Goal: Download file/media

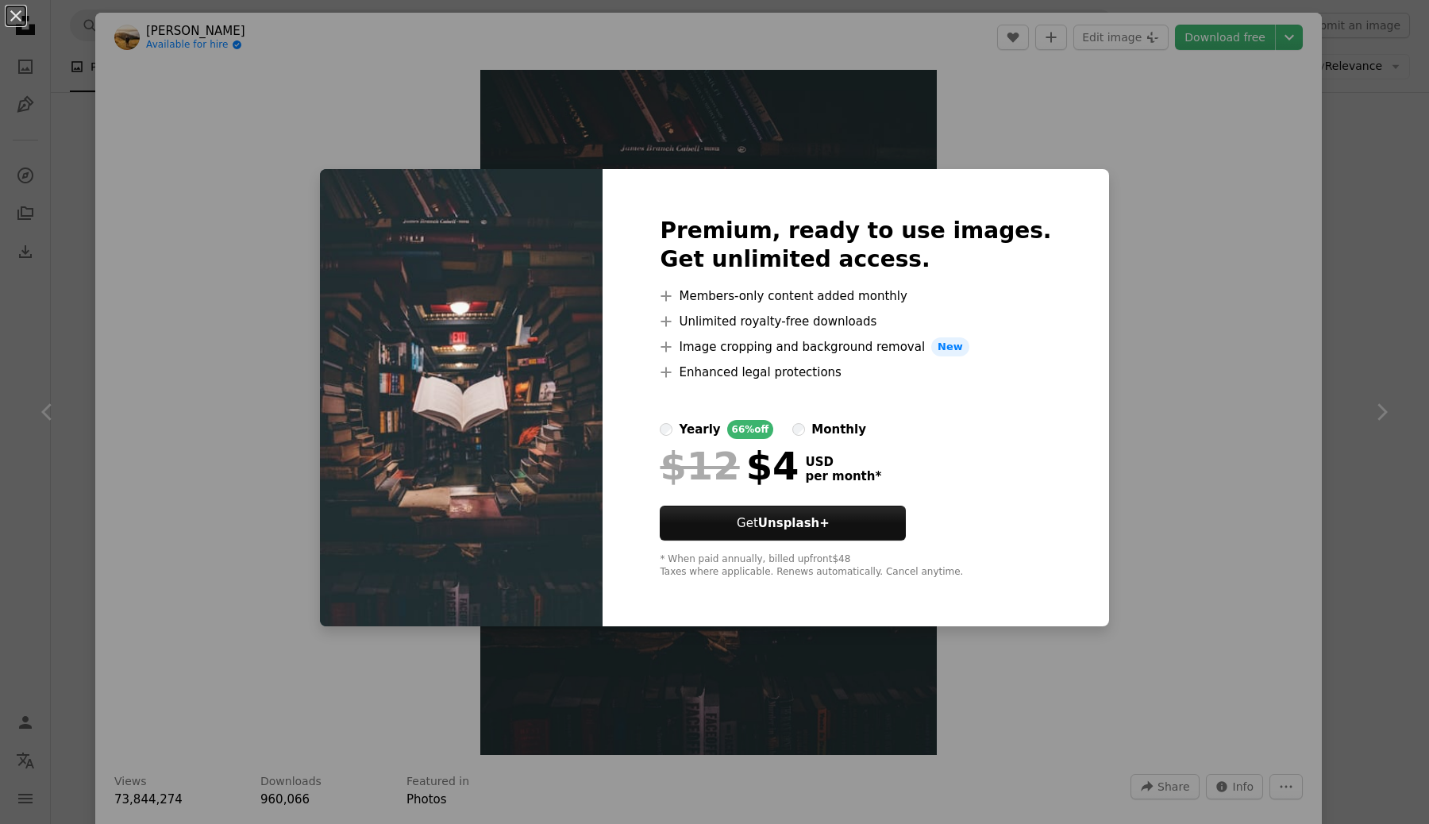
scroll to position [367, 0]
click at [1188, 372] on div "An X shape Premium, ready to use images. Get unlimited access. A plus sign Memb…" at bounding box center [714, 412] width 1429 height 824
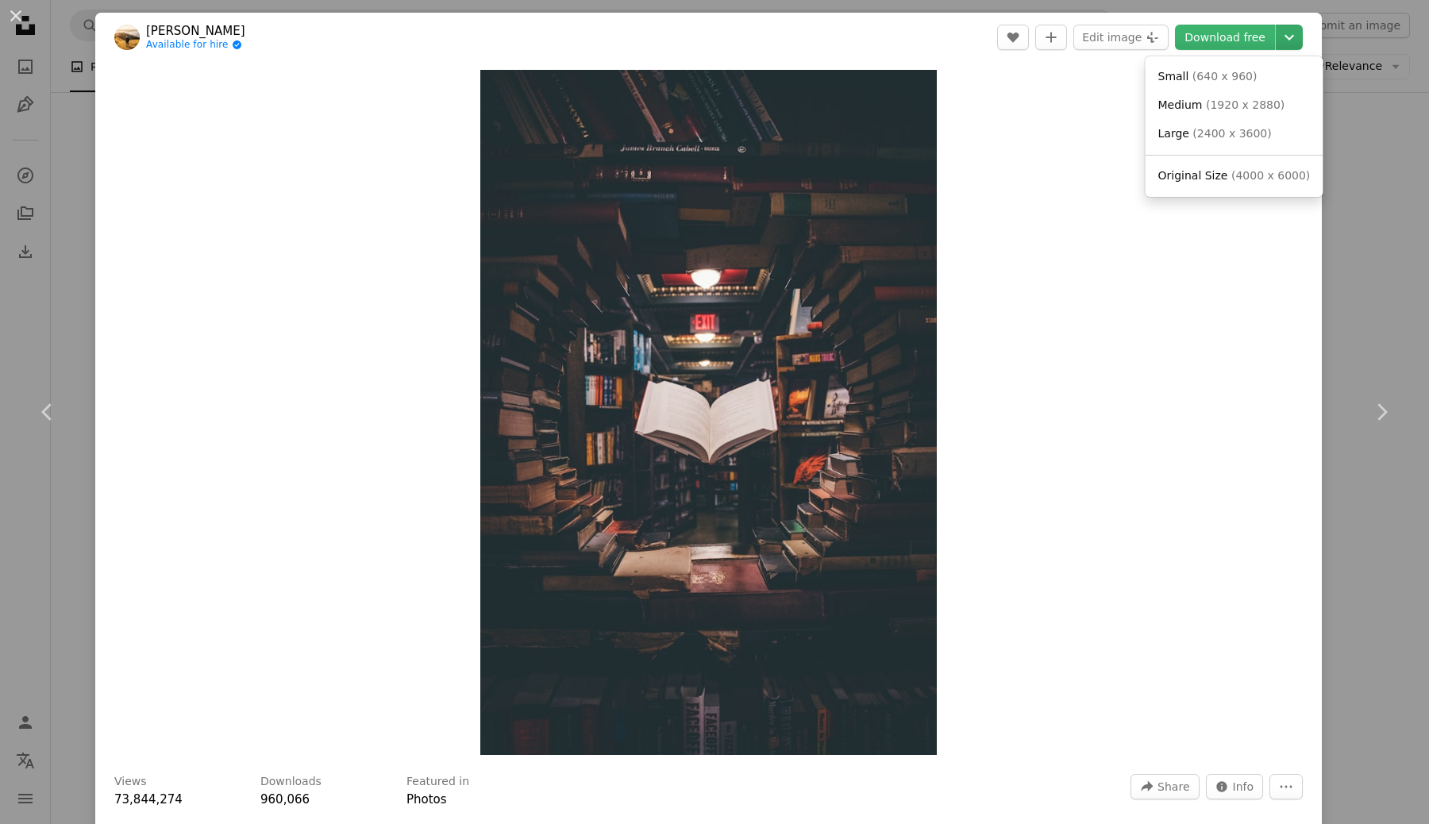
click at [1298, 37] on icon "Chevron down" at bounding box center [1288, 37] width 25 height 19
click at [1233, 108] on span "( 1920 x 2880 )" at bounding box center [1245, 104] width 79 height 13
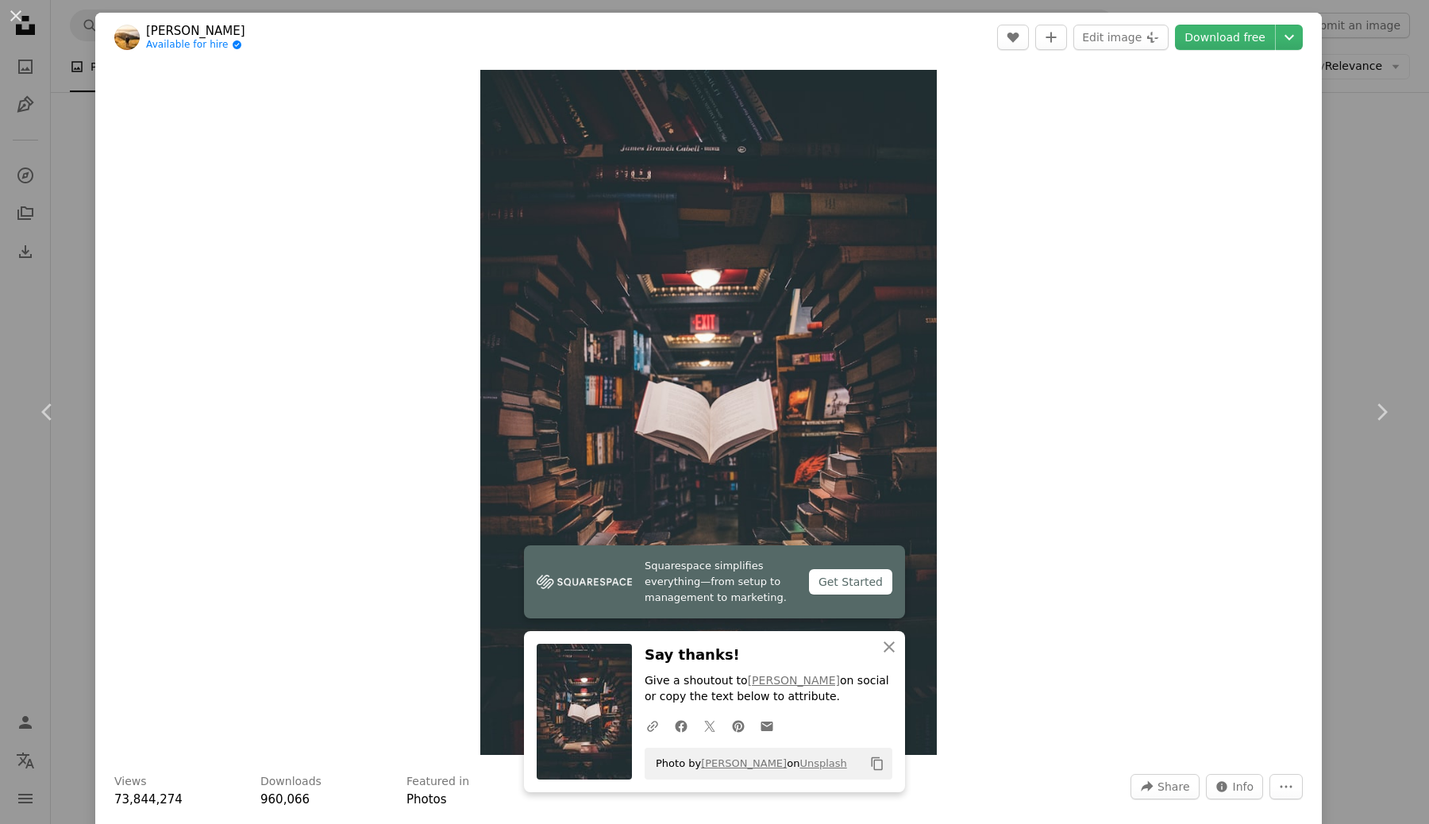
click at [1406, 244] on div "An X shape Chevron left Chevron right [PERSON_NAME] Available for hire A checkm…" at bounding box center [714, 412] width 1429 height 824
